Goal: Task Accomplishment & Management: Manage account settings

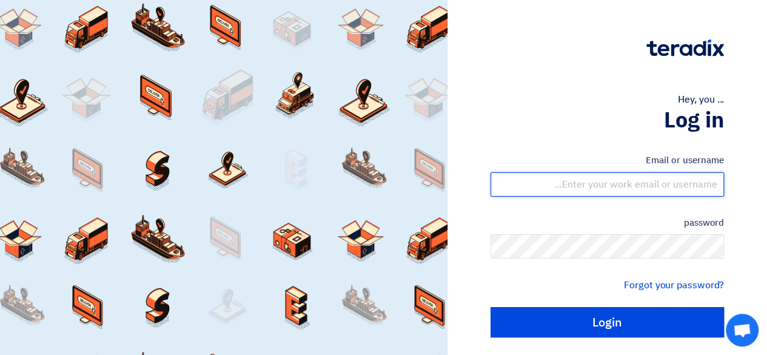
type input "[EMAIL_ADDRESS][PERSON_NAME][DOMAIN_NAME]"
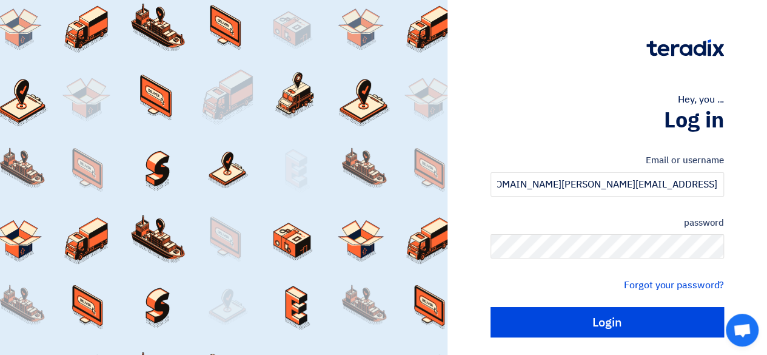
click at [522, 140] on div "Email or username [EMAIL_ADDRESS][PERSON_NAME][DOMAIN_NAME] password Forgot you…" at bounding box center [606, 245] width 233 height 218
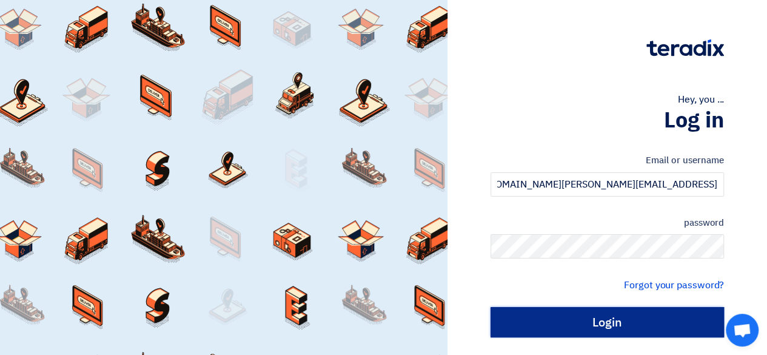
click at [596, 324] on input "Login" at bounding box center [606, 322] width 233 height 30
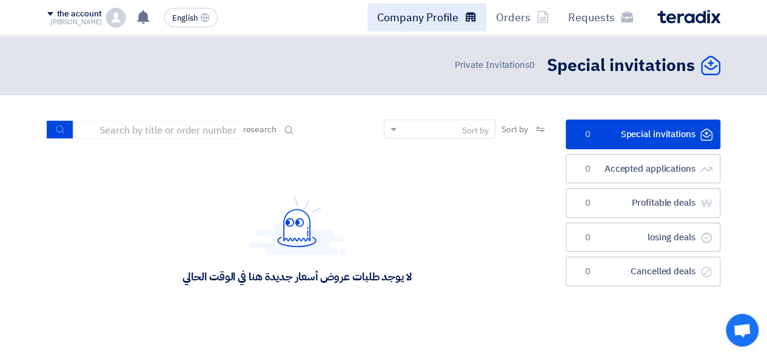
click at [429, 28] on link "Company Profile" at bounding box center [426, 17] width 119 height 28
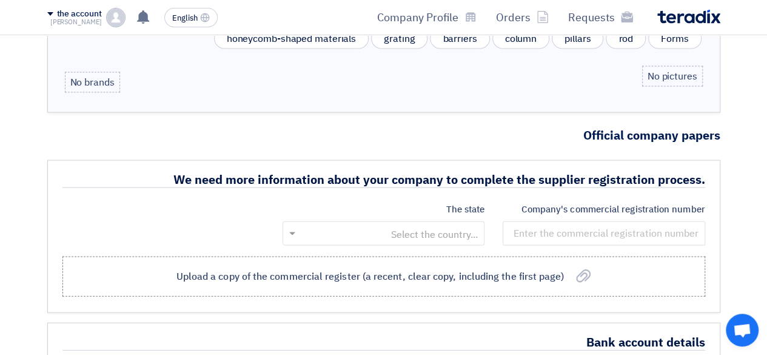
scroll to position [1333, 0]
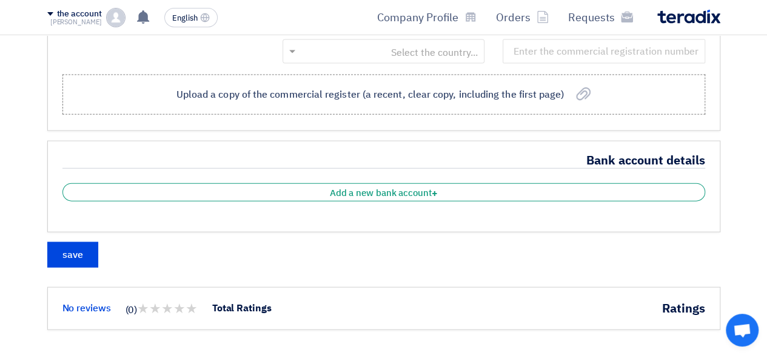
click at [115, 18] on img at bounding box center [115, 17] width 19 height 19
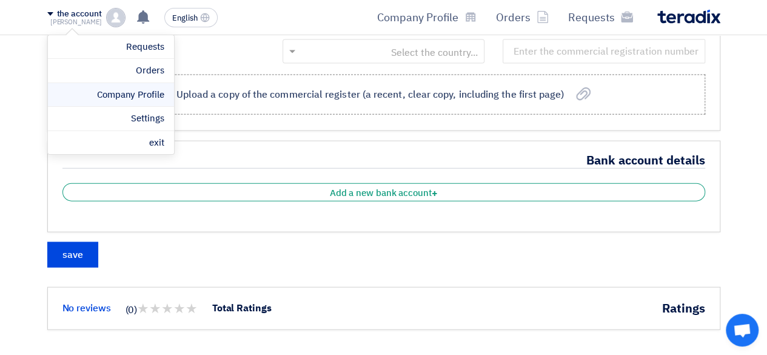
click at [134, 90] on font "Company Profile" at bounding box center [130, 94] width 67 height 13
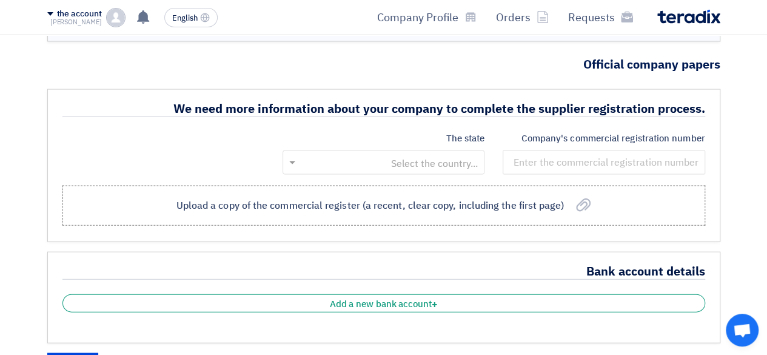
scroll to position [1212, 0]
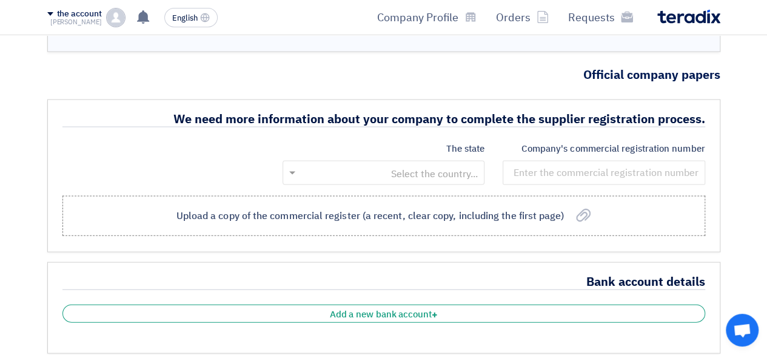
click at [322, 164] on input "text" at bounding box center [390, 174] width 178 height 20
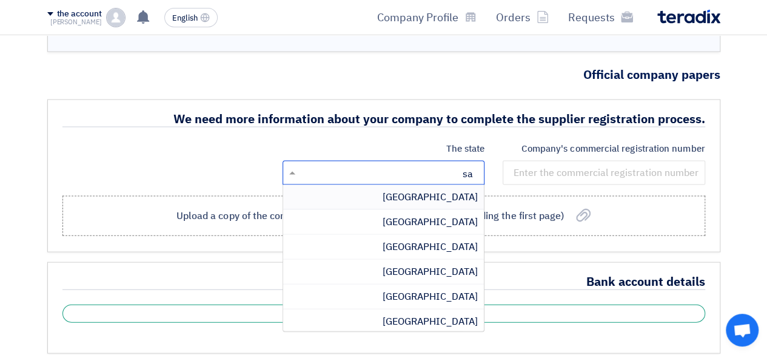
type input "sau"
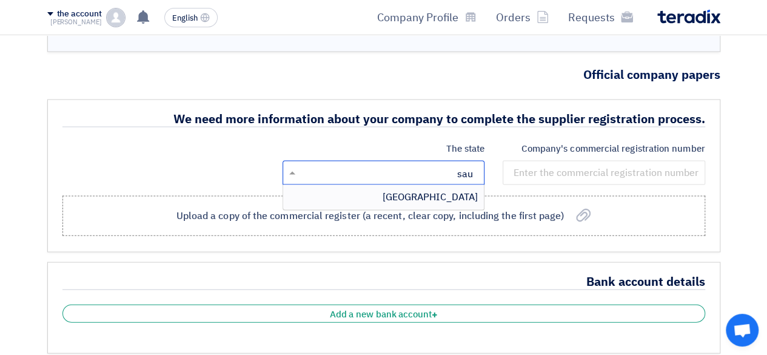
click at [439, 190] on font "[GEOGRAPHIC_DATA]" at bounding box center [429, 197] width 95 height 15
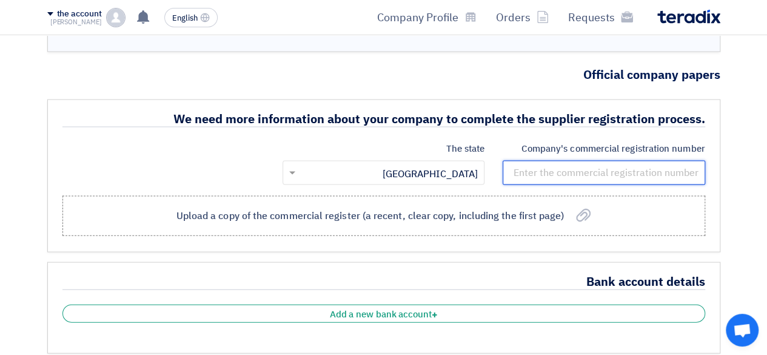
click at [547, 169] on input "number" at bounding box center [603, 173] width 202 height 24
paste input "312592787800003"
type input "312592787800003"
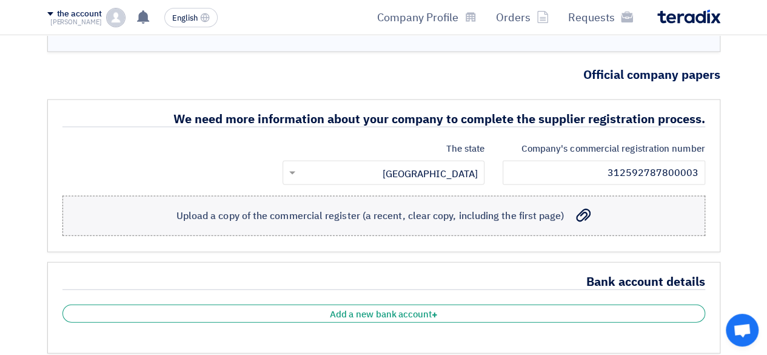
click at [584, 208] on icon "تحميل صورة من السجل التجاري (نسخة حديثة وواضحة و تشمل الصفحة الأولى)" at bounding box center [583, 215] width 15 height 15
click at [0, 0] on input "تحميل صورة من السجل التجاري (نسخة حديثة وواضحة و تشمل الصفحة الأولى) Upload a c…" at bounding box center [0, 0] width 0 height 0
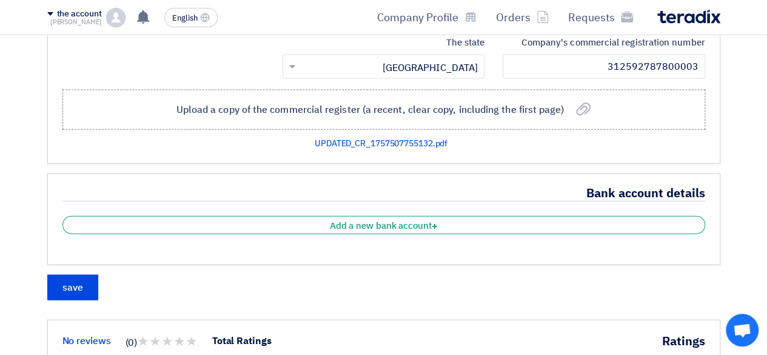
scroll to position [1394, 0]
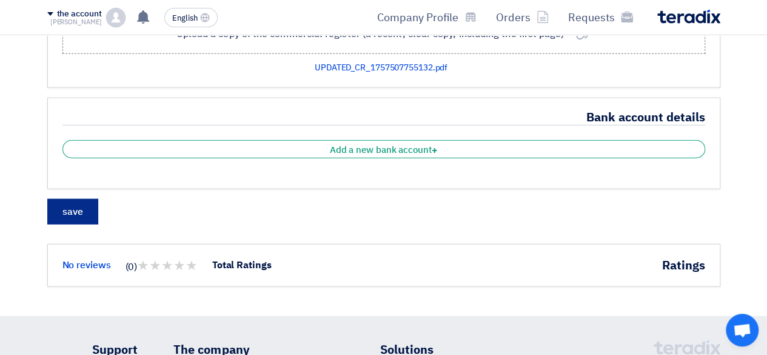
click at [73, 204] on font "save" at bounding box center [72, 211] width 21 height 15
click at [63, 204] on font "save" at bounding box center [72, 211] width 21 height 15
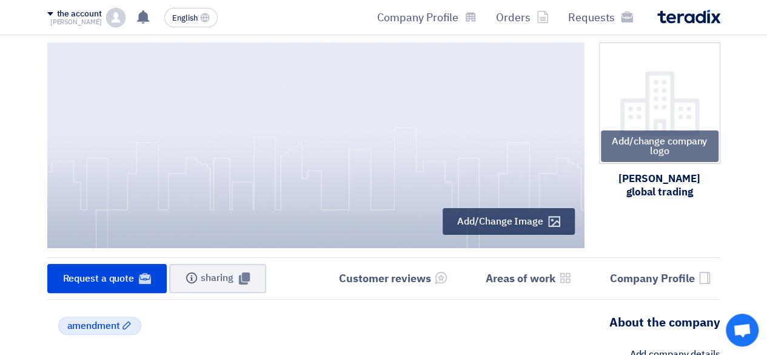
scroll to position [0, 0]
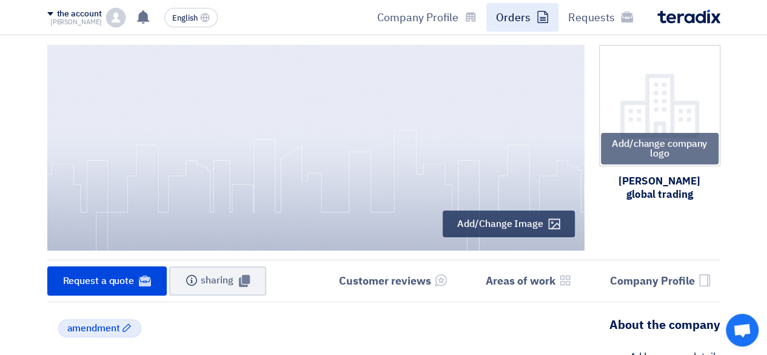
click at [518, 21] on font "Orders" at bounding box center [513, 17] width 35 height 16
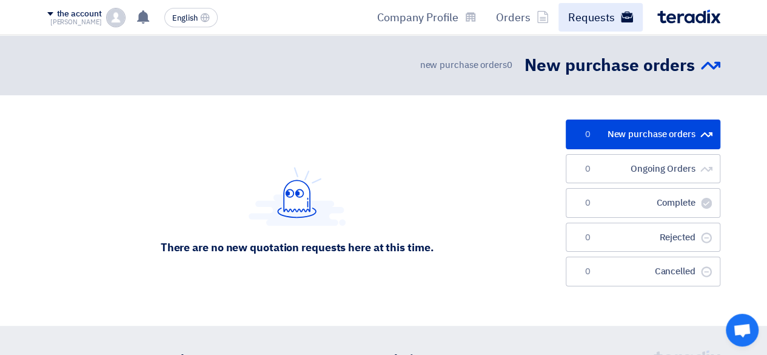
click at [569, 25] on font "Requests" at bounding box center [591, 17] width 47 height 16
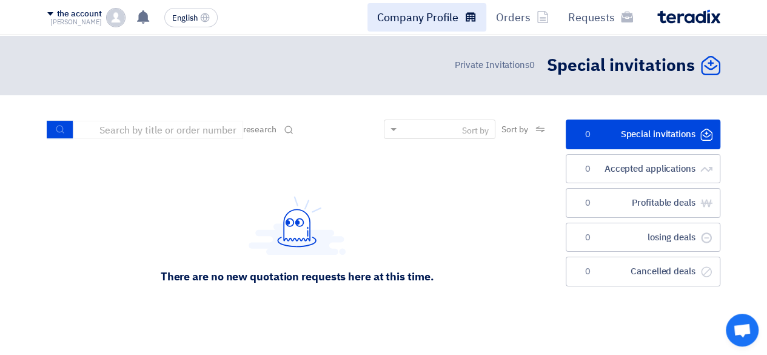
click at [421, 24] on font "Company Profile" at bounding box center [417, 17] width 81 height 16
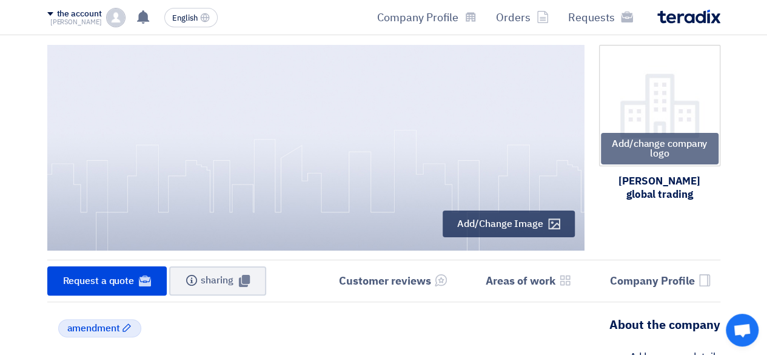
scroll to position [61, 0]
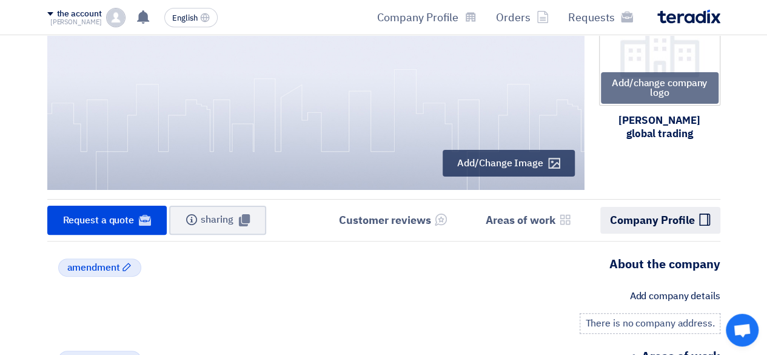
click at [629, 222] on font "Company Profile" at bounding box center [652, 220] width 85 height 16
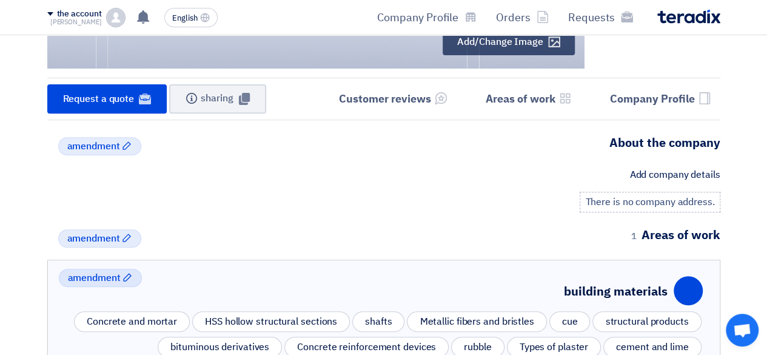
click at [662, 202] on font "There is no company address." at bounding box center [649, 202] width 129 height 15
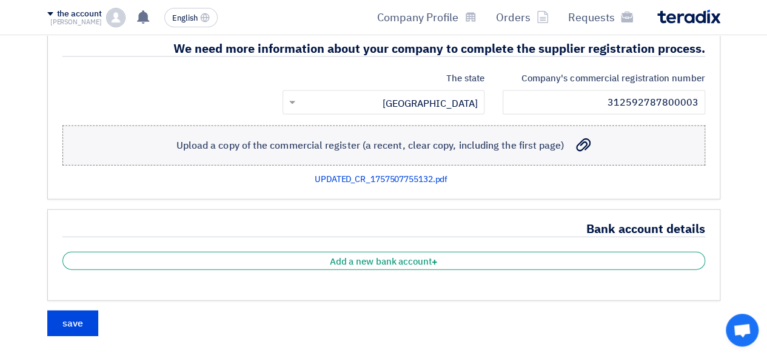
scroll to position [1333, 0]
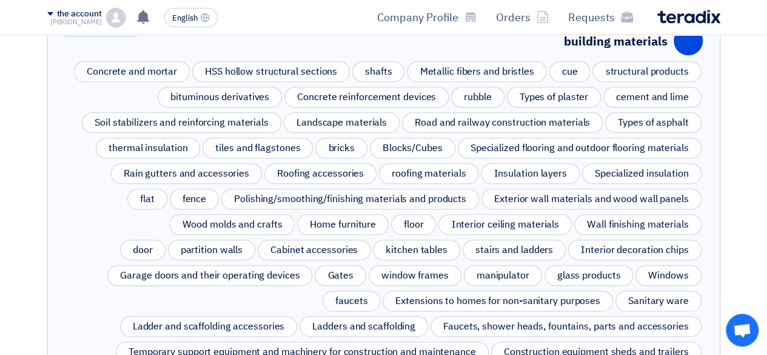
drag, startPoint x: 655, startPoint y: 204, endPoint x: 643, endPoint y: 205, distance: 12.3
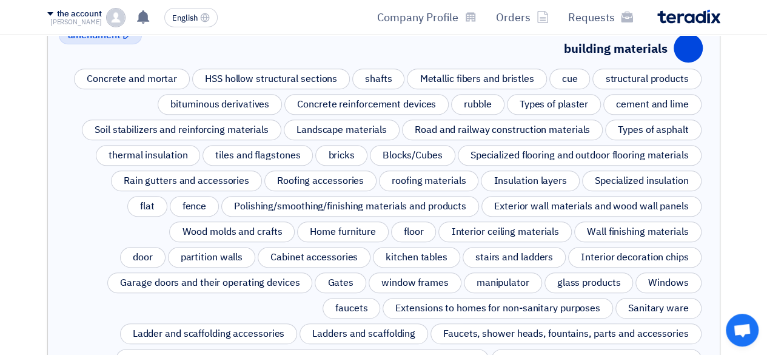
drag, startPoint x: 643, startPoint y: 205, endPoint x: 730, endPoint y: 162, distance: 97.3
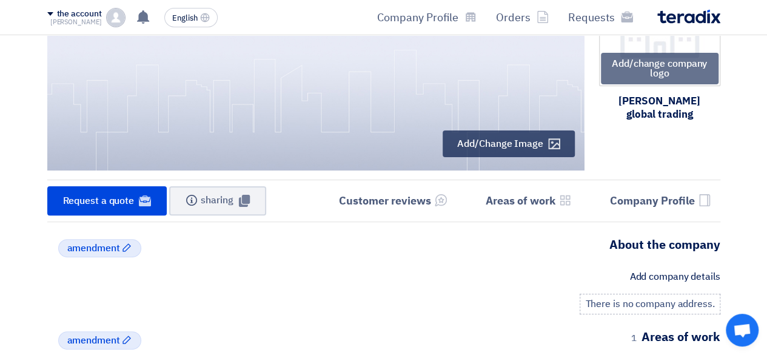
scroll to position [61, 0]
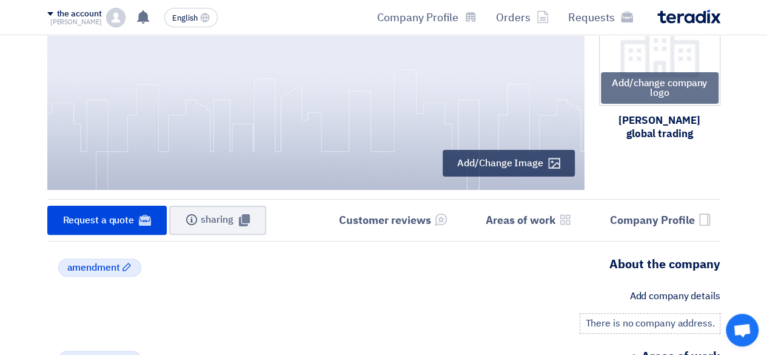
click at [668, 319] on font "There is no company address." at bounding box center [649, 323] width 129 height 15
click at [622, 327] on font "There is no company address." at bounding box center [649, 323] width 129 height 15
click at [640, 298] on font "Add company details" at bounding box center [674, 296] width 90 height 15
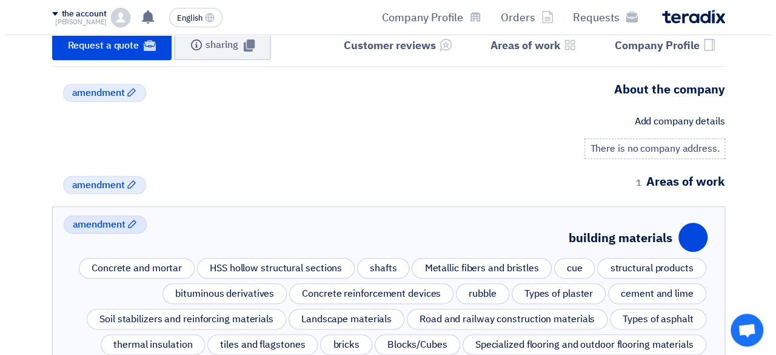
scroll to position [242, 0]
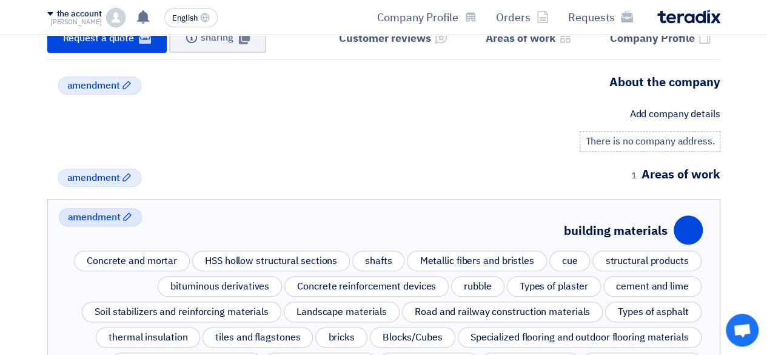
click at [626, 130] on div "Edit amendment About the company Add company details There is no company addres…" at bounding box center [383, 113] width 673 height 78
click at [125, 85] on icon "Edit" at bounding box center [127, 85] width 10 height 10
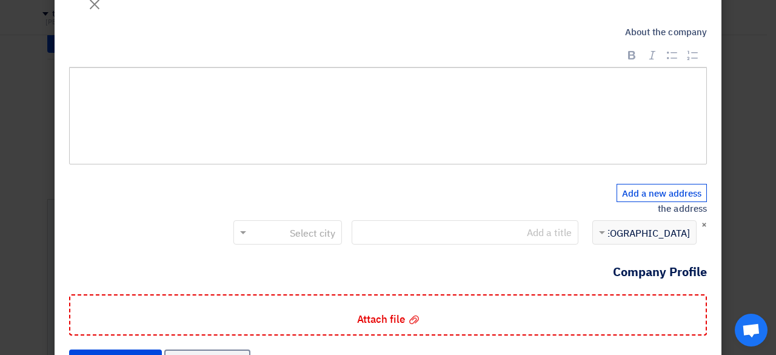
scroll to position [96, 0]
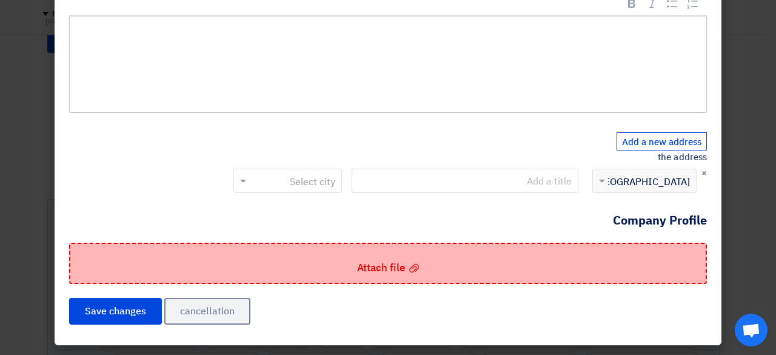
click at [422, 259] on div "Attach file Attach file" at bounding box center [388, 262] width 638 height 41
click at [0, 0] on input "Attach file Attach file" at bounding box center [0, 0] width 0 height 0
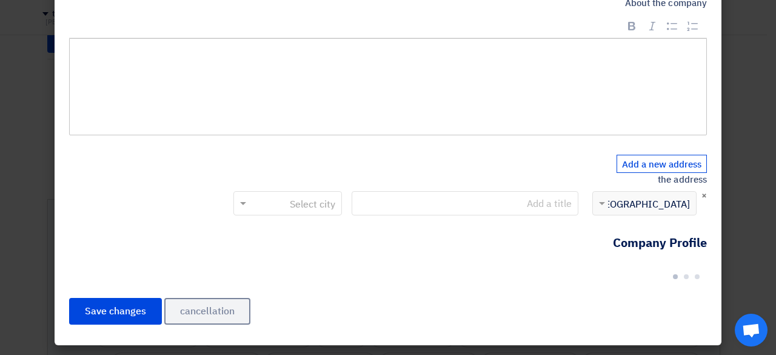
click at [658, 205] on div "Select country × [GEOGRAPHIC_DATA]" at bounding box center [652, 203] width 88 height 15
click at [603, 205] on span at bounding box center [602, 204] width 6 height 4
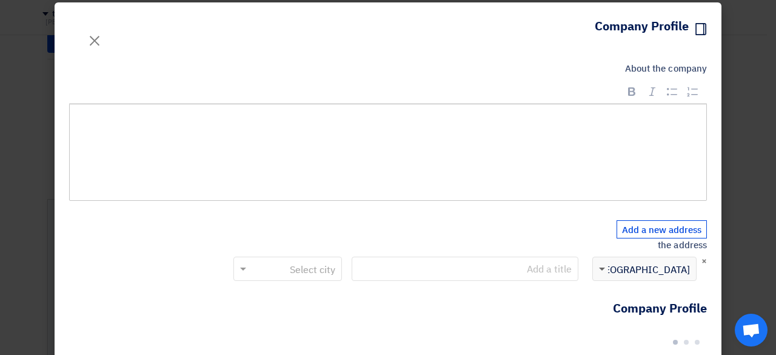
scroll to position [0, 0]
